Goal: Task Accomplishment & Management: Use online tool/utility

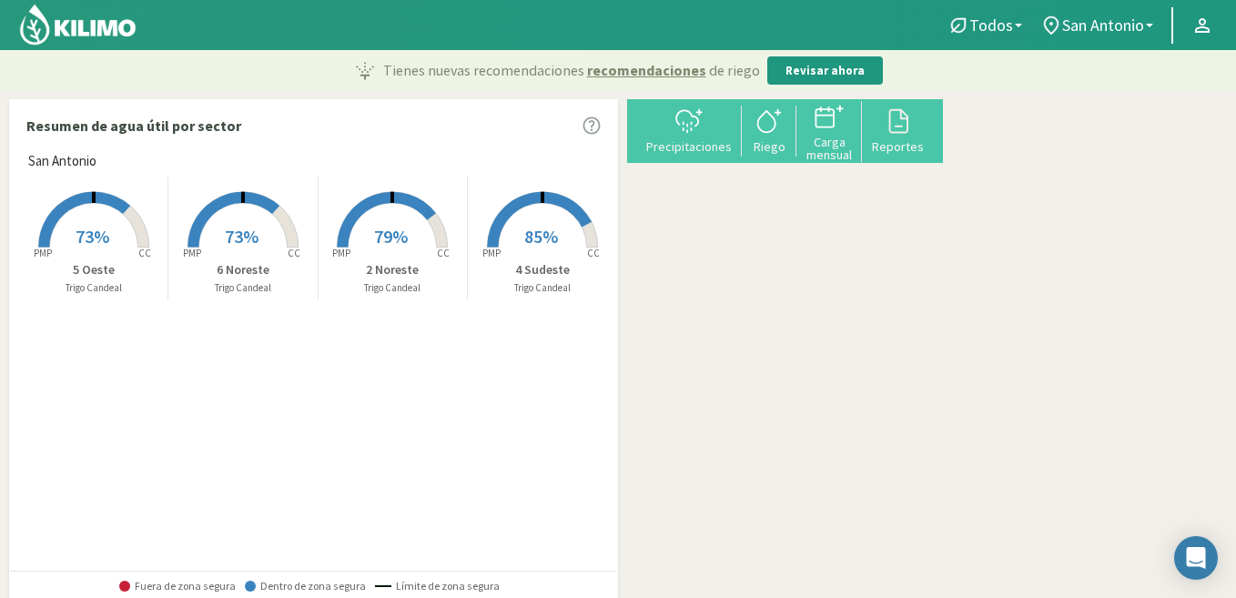
click at [386, 228] on span "79%" at bounding box center [391, 236] width 34 height 23
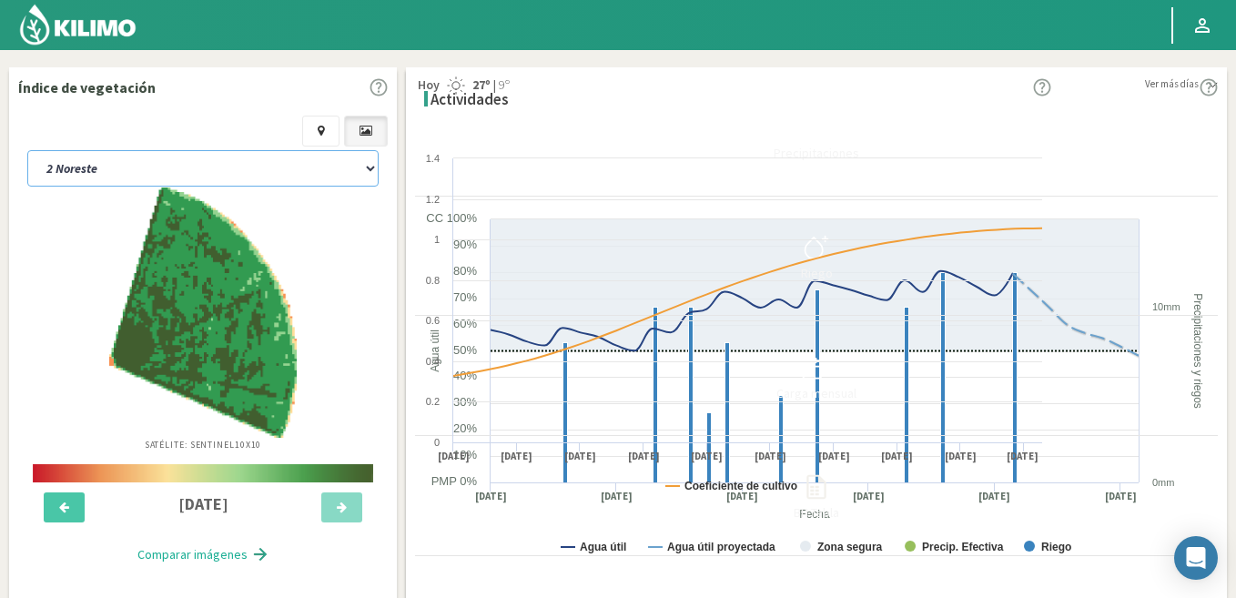
click at [207, 160] on select "2 Noreste 4 Sudeste 5 Oeste 6 Noreste" at bounding box center [202, 168] width 351 height 36
select select "2: Object"
click at [27, 150] on select "2 Noreste 4 Sudeste 5 Oeste 6 Noreste" at bounding box center [202, 168] width 351 height 36
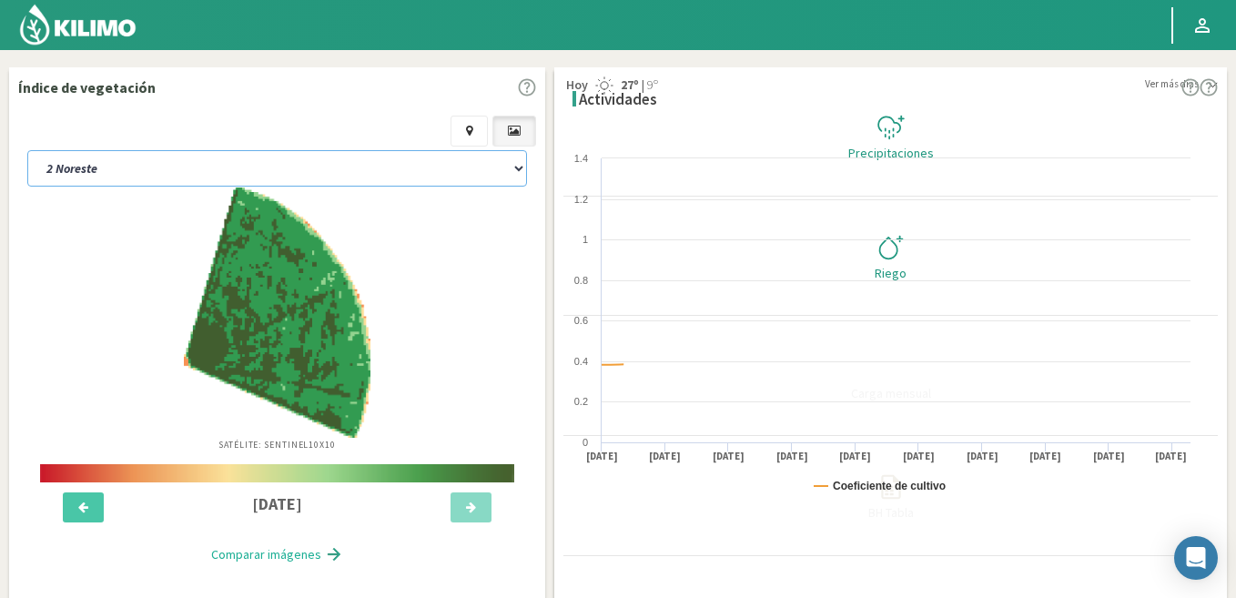
select select "2: Object"
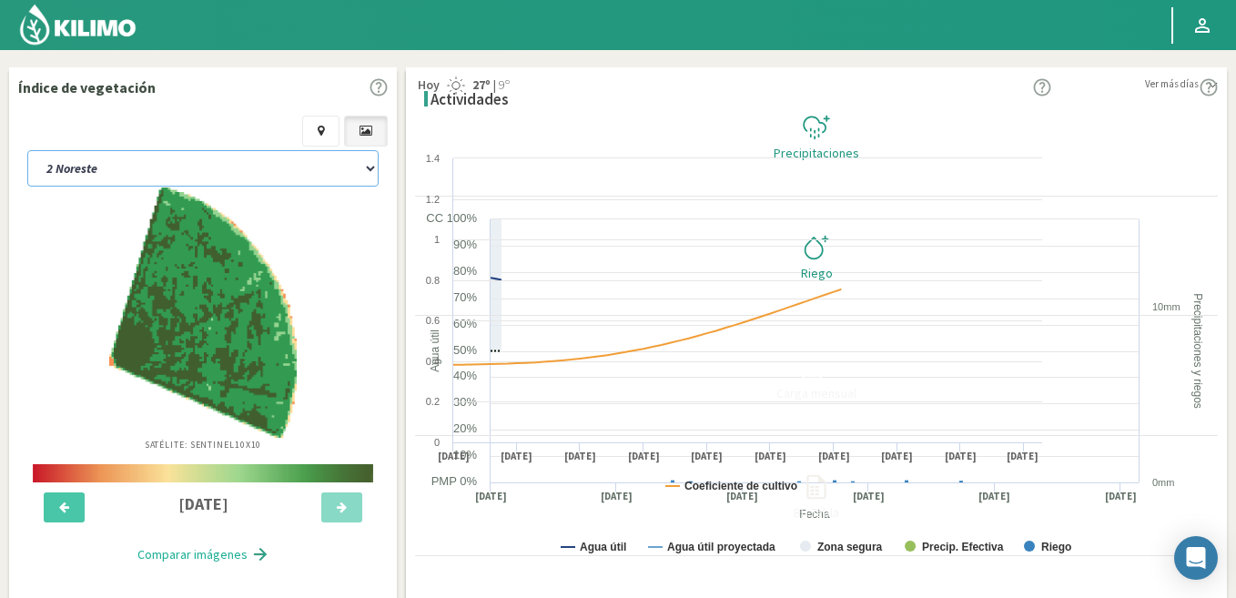
select select "6: Object"
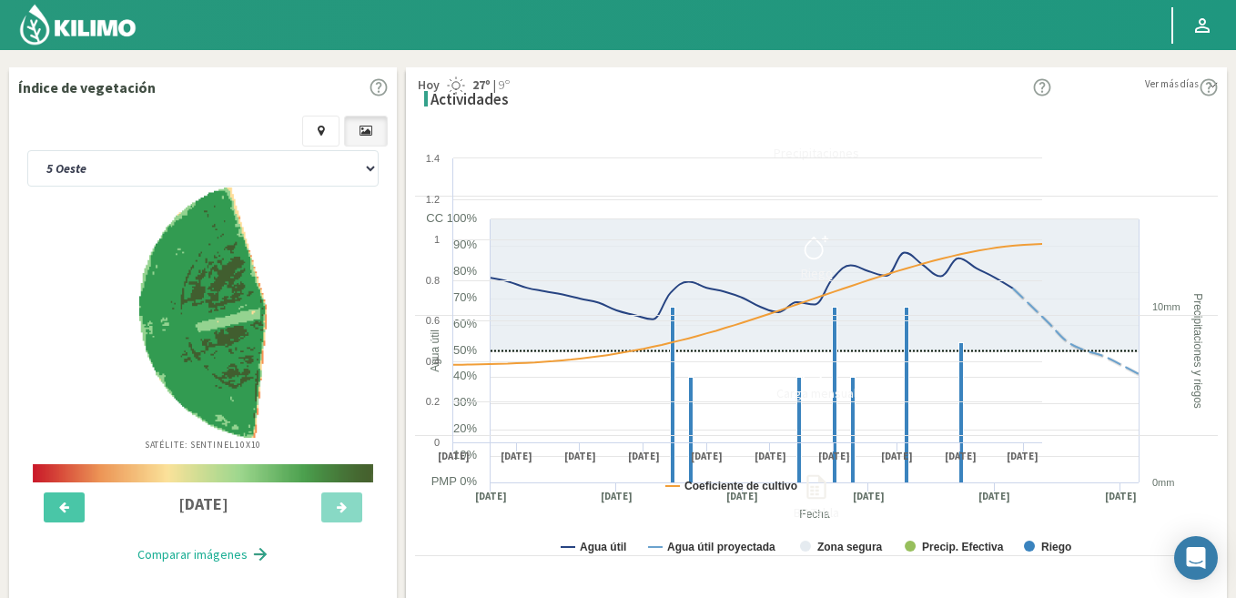
click at [831, 247] on icon at bounding box center [816, 247] width 29 height 29
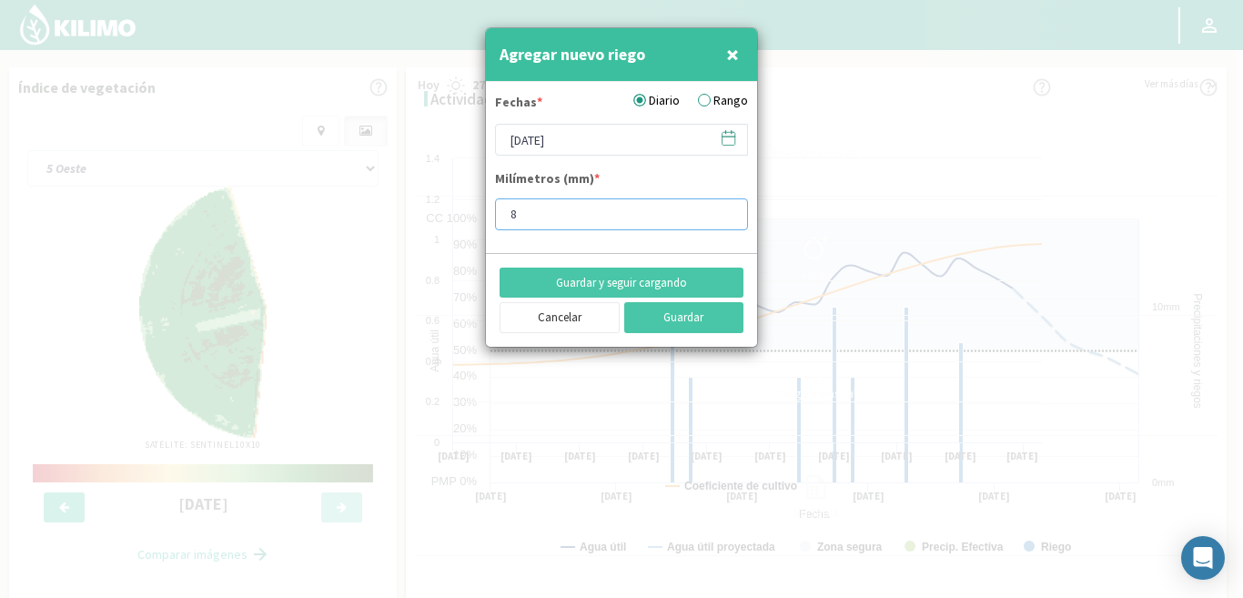
click at [556, 219] on input "8" at bounding box center [621, 214] width 253 height 32
type input "10"
click at [675, 314] on button "Guardar" at bounding box center [684, 317] width 120 height 31
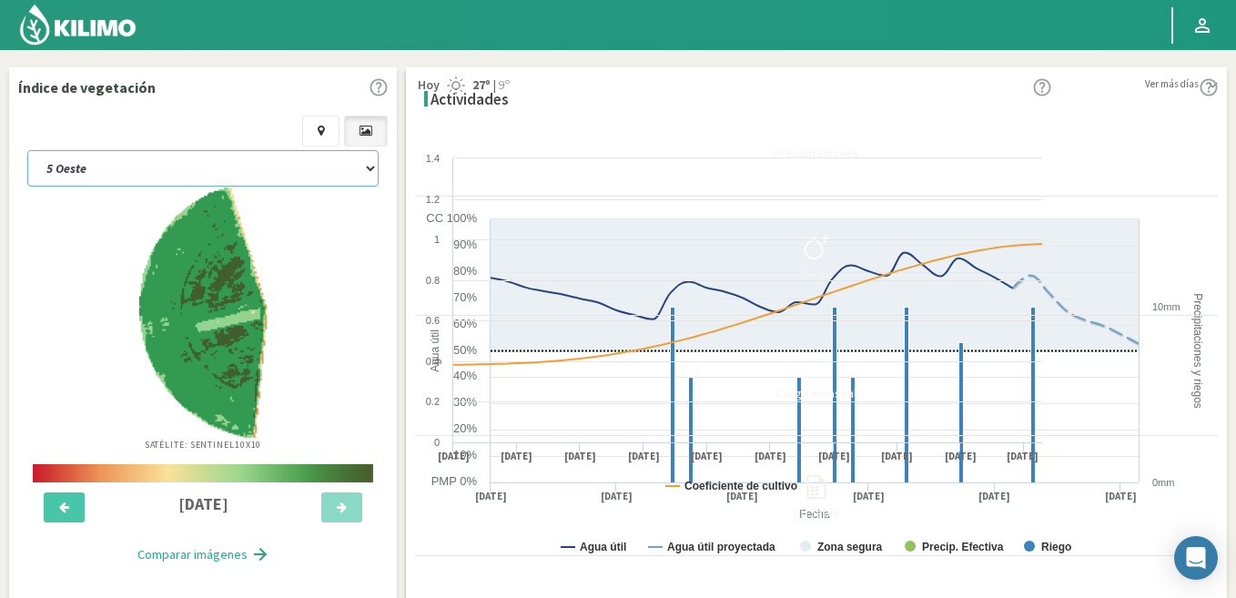
click at [207, 156] on select "2 Noreste 4 Sudeste 5 Oeste 6 Noreste" at bounding box center [202, 168] width 351 height 36
select select "7: Object"
click at [27, 150] on select "2 Noreste 4 Sudeste 5 Oeste 6 Noreste" at bounding box center [202, 168] width 351 height 36
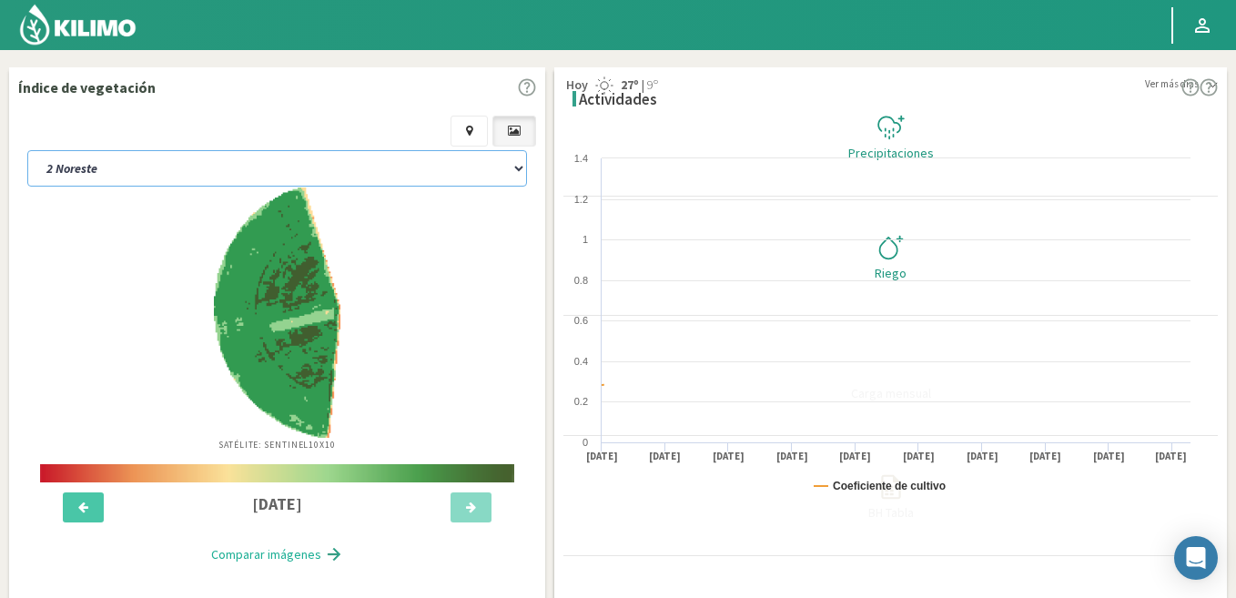
select select "4: Object"
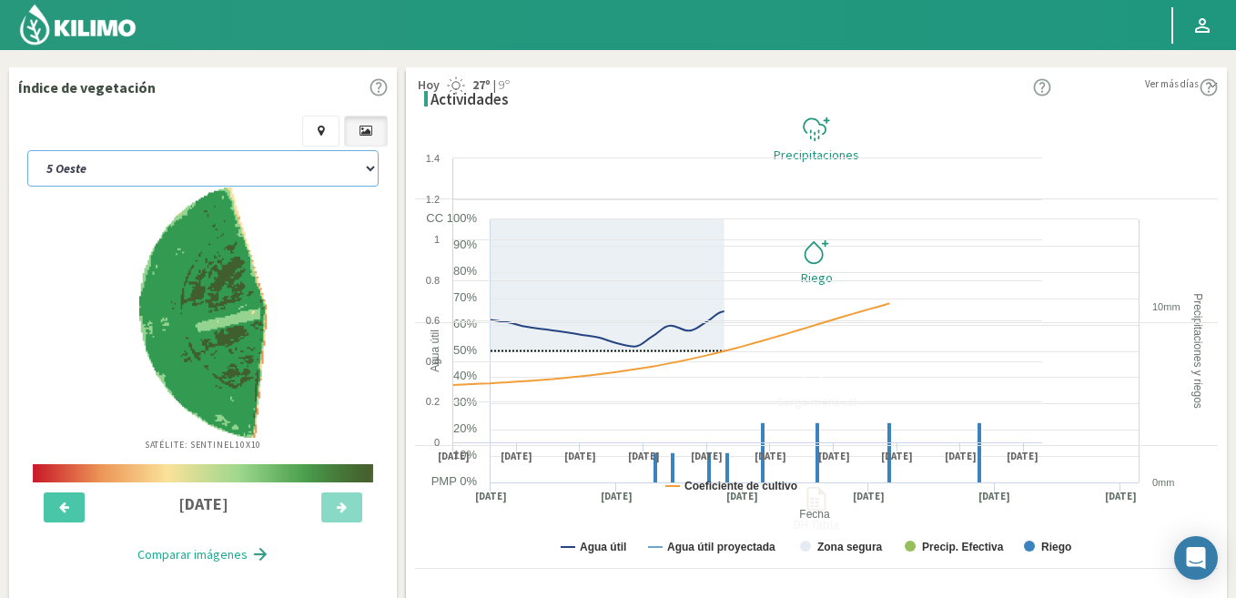
select select "11: Object"
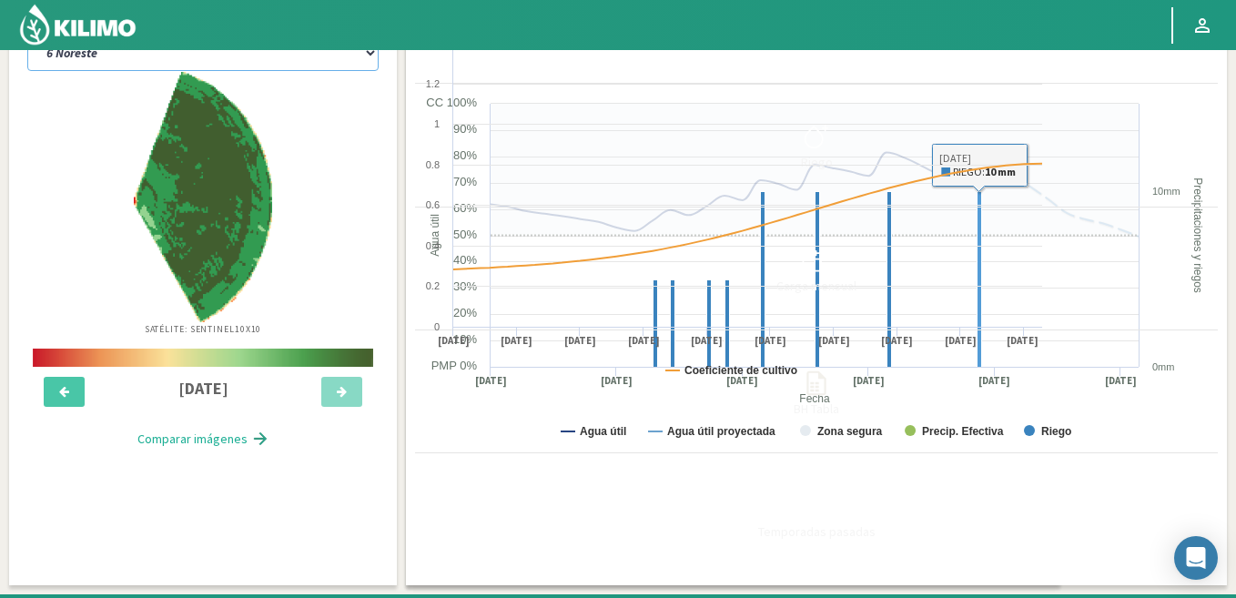
scroll to position [182, 0]
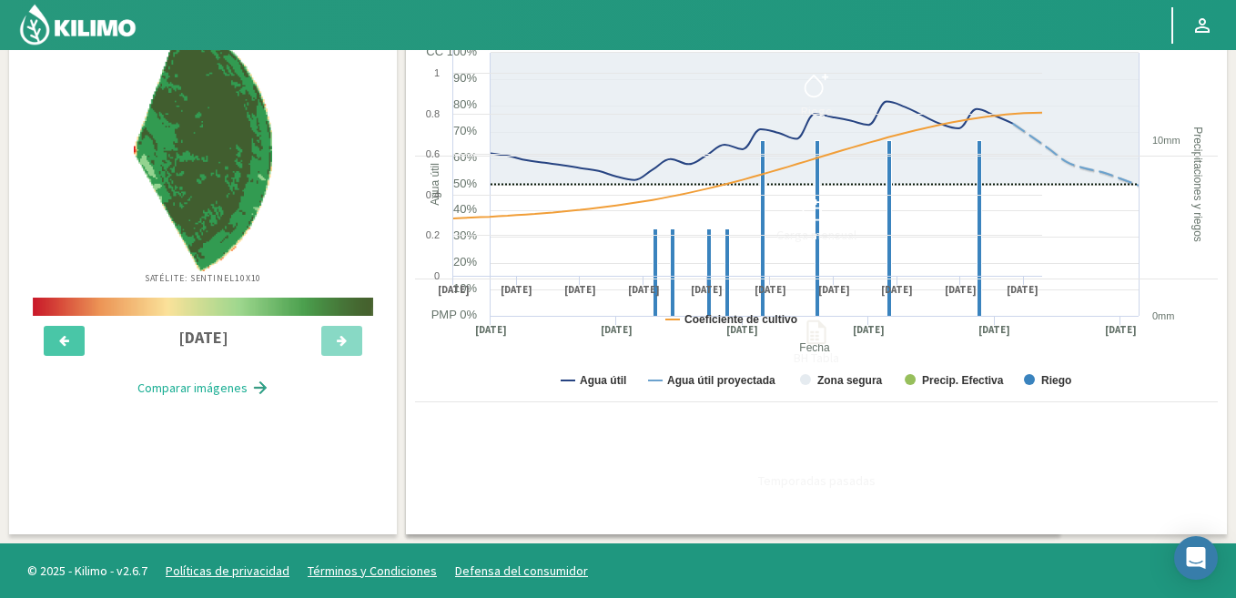
click at [100, 35] on img at bounding box center [77, 25] width 119 height 44
